Goal: Task Accomplishment & Management: Complete application form

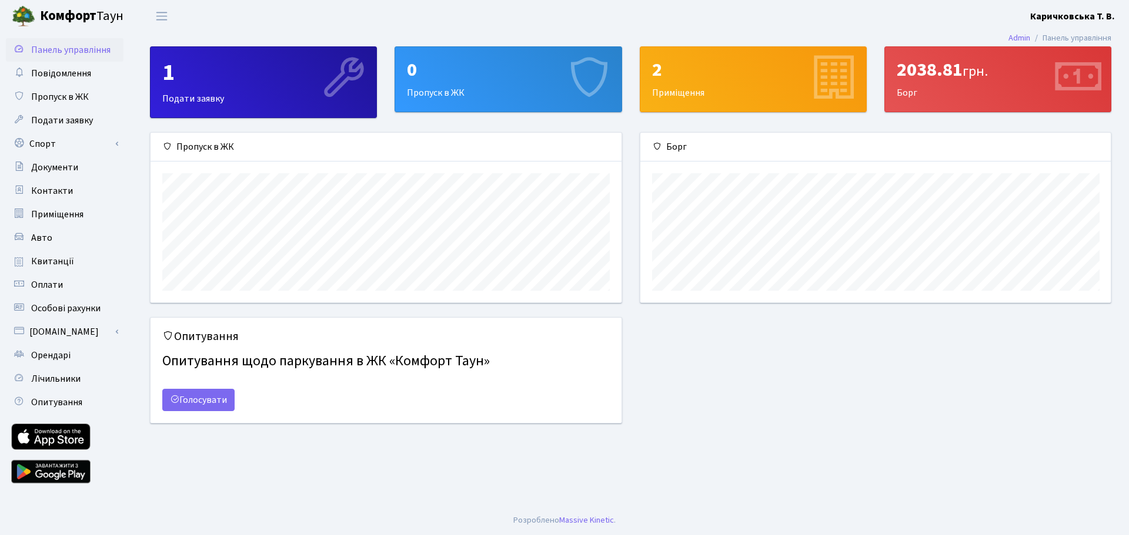
scroll to position [170, 470]
click at [76, 95] on span "Пропуск в ЖК" at bounding box center [60, 97] width 58 height 13
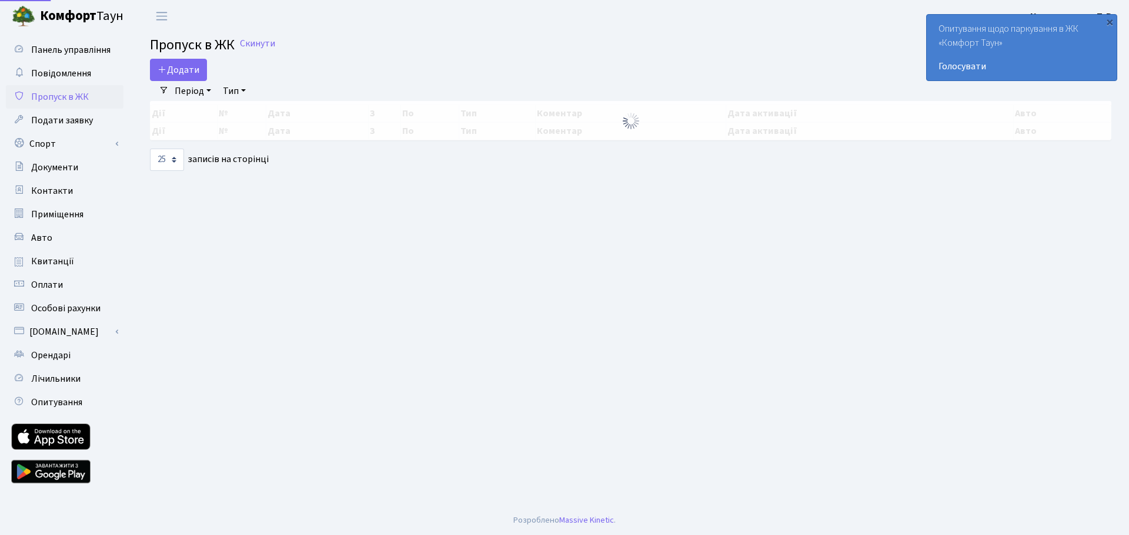
select select "25"
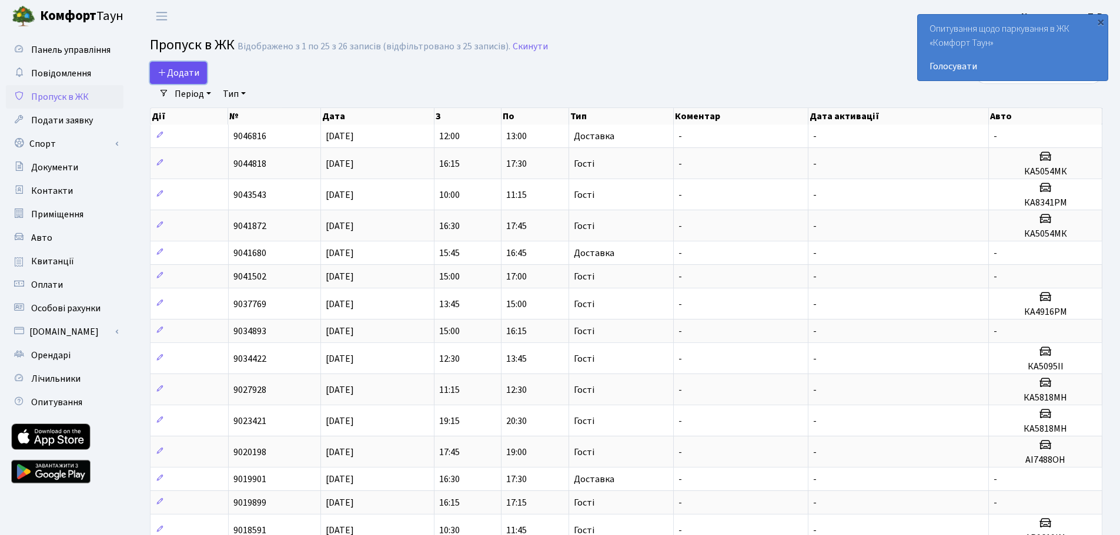
click at [188, 64] on link "Додати" at bounding box center [178, 73] width 57 height 22
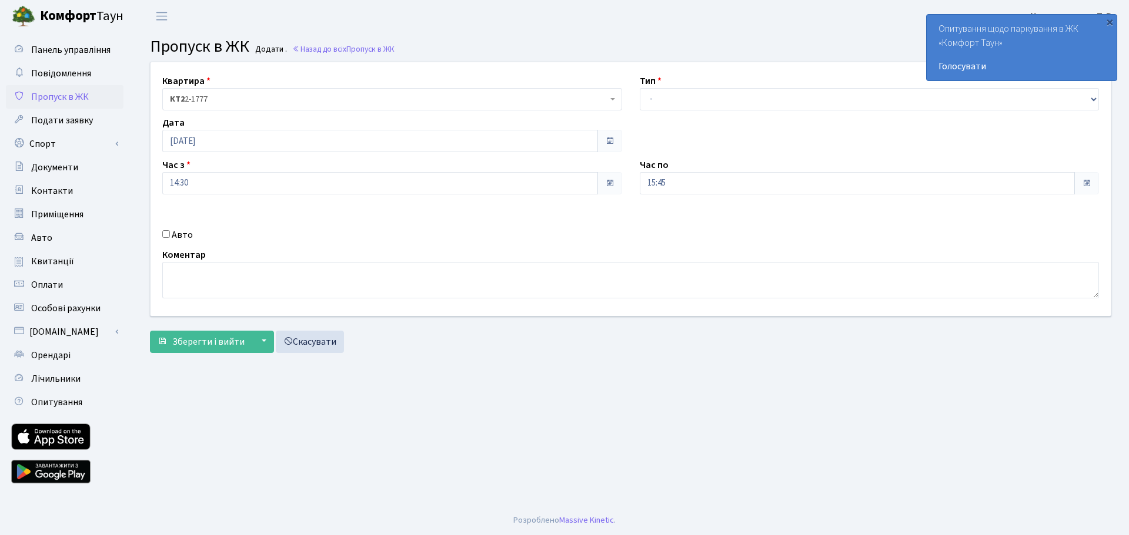
click at [245, 93] on span "КТ2 2-1777" at bounding box center [388, 99] width 437 height 12
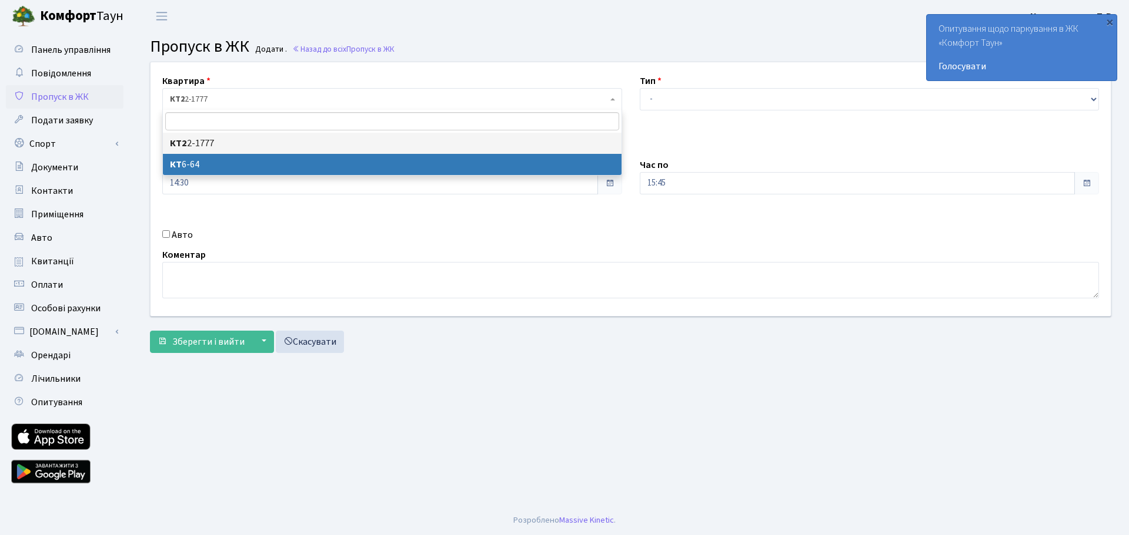
select select "5289"
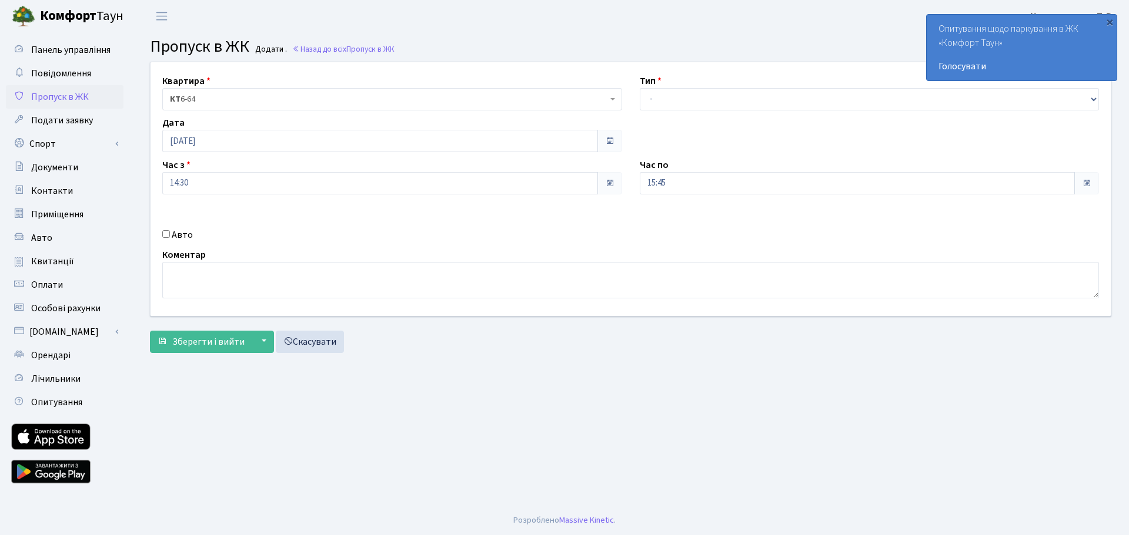
click at [677, 111] on div "Квартира <b>КТ2</b>&nbsp;&nbsp;&nbsp;2-1777 <b>КТ</b>&nbsp;&nbsp;&nbsp;&nbsp;6-…" at bounding box center [630, 189] width 977 height 254
click at [676, 101] on select "- Доставка Таксі Гості Сервіс" at bounding box center [870, 99] width 460 height 22
select select "1"
click at [640, 88] on select "- Доставка Таксі Гості Сервіс" at bounding box center [870, 99] width 460 height 22
click at [431, 196] on div "Квартира <b>КТ2</b>&nbsp;&nbsp;&nbsp;2-1777 <b>КТ</b>&nbsp;&nbsp;&nbsp;&nbsp;6-…" at bounding box center [630, 189] width 977 height 254
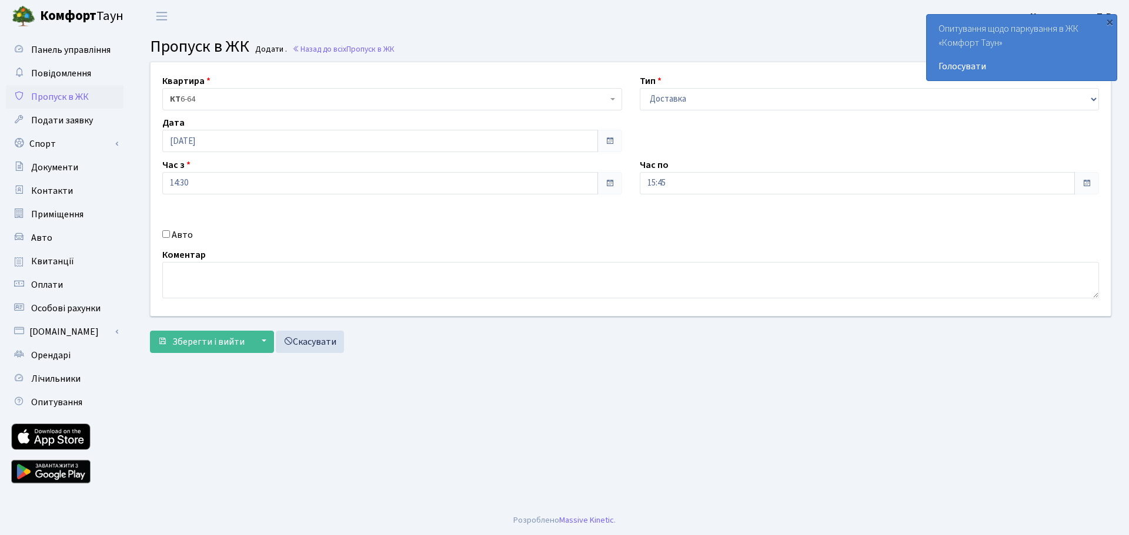
click at [606, 188] on span at bounding box center [609, 183] width 9 height 9
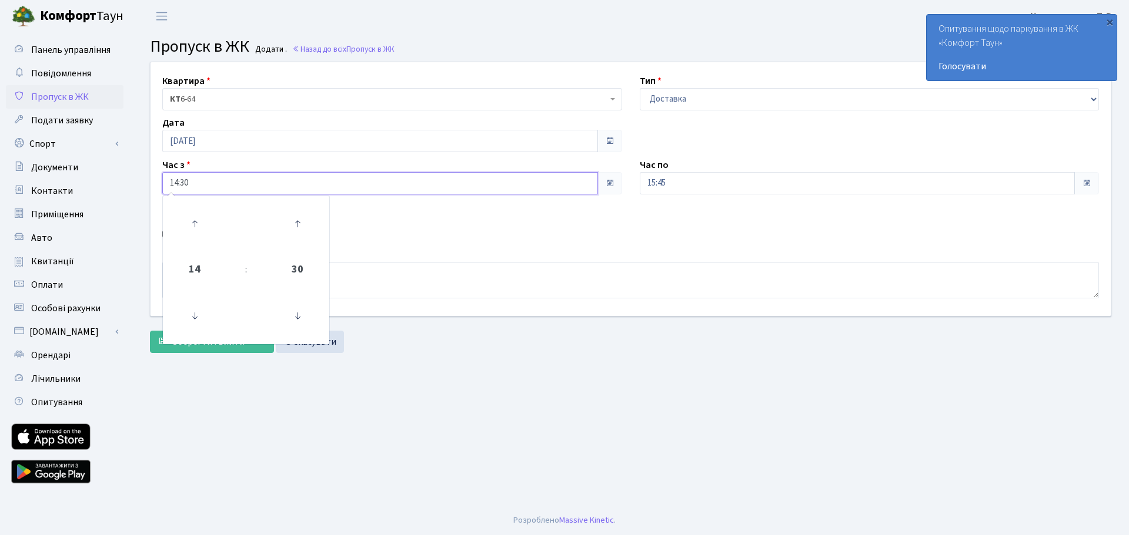
click at [207, 179] on input "14:30" at bounding box center [380, 183] width 436 height 22
click at [271, 188] on input "14:30" at bounding box center [380, 183] width 436 height 22
click at [300, 220] on icon at bounding box center [298, 224] width 32 height 32
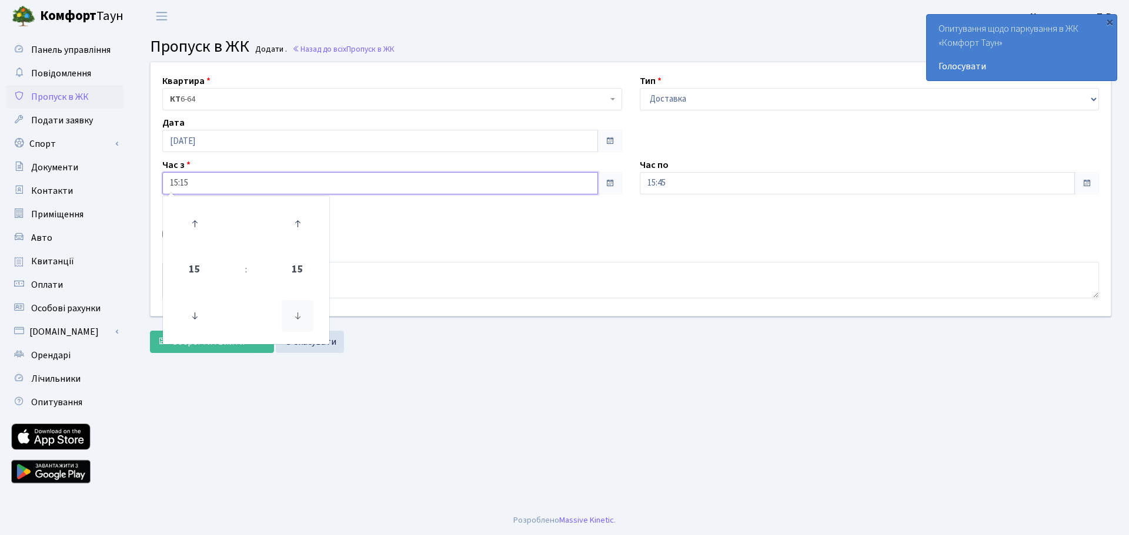
click at [294, 314] on icon at bounding box center [298, 316] width 32 height 32
type input "15:00"
click at [424, 248] on div "Коментар" at bounding box center [630, 273] width 954 height 51
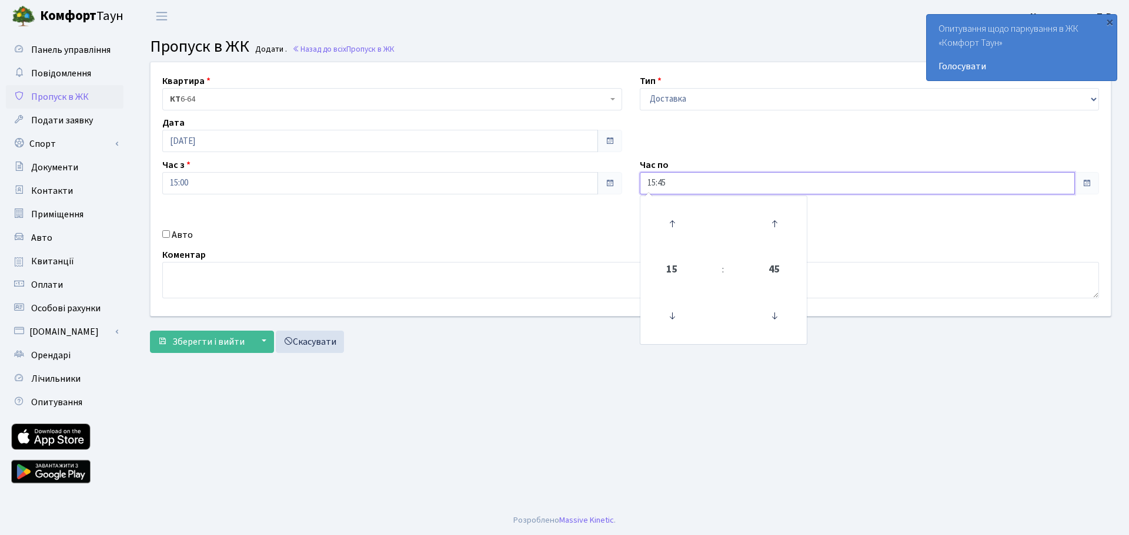
click at [697, 176] on input "15:45" at bounding box center [858, 183] width 436 height 22
click at [768, 219] on icon at bounding box center [774, 224] width 32 height 32
type input "16:00"
click at [831, 233] on div "Квартира <b>КТ2</b>&nbsp;&nbsp;&nbsp;2-1777 <b>КТ</b>&nbsp;&nbsp;&nbsp;&nbsp;6-…" at bounding box center [630, 189] width 977 height 254
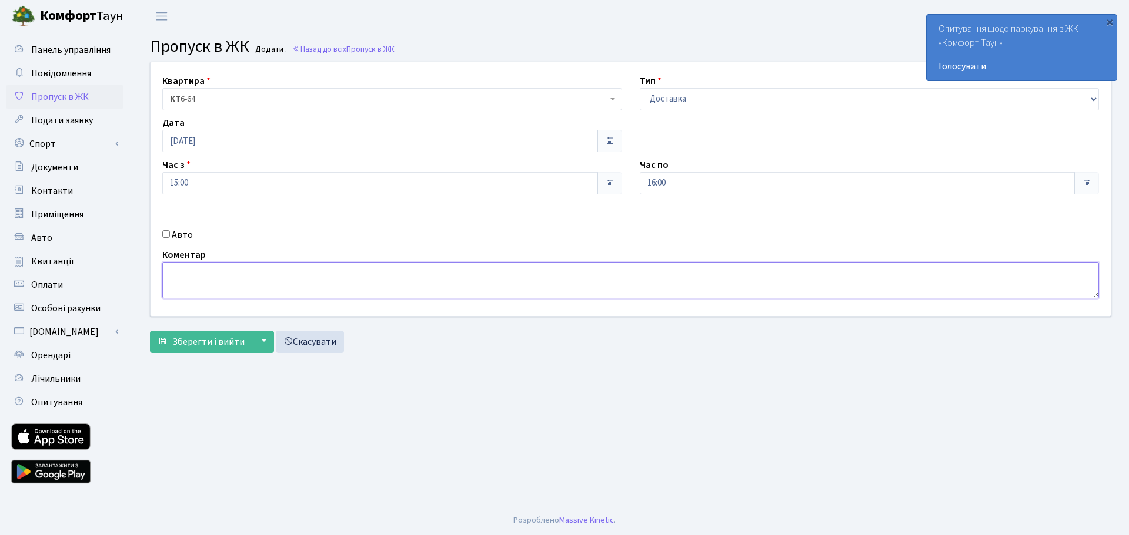
click at [379, 266] on textarea at bounding box center [630, 280] width 936 height 36
